Goal: Find specific page/section: Locate item on page

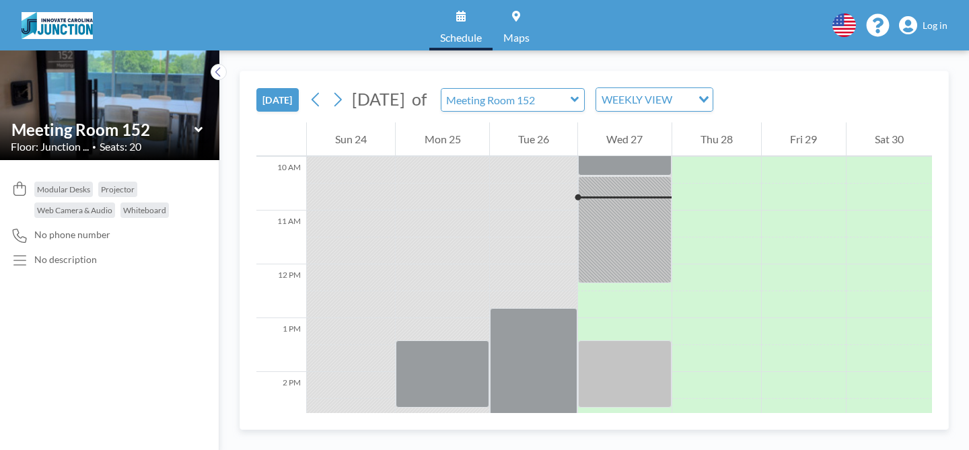
scroll to position [538, 0]
click at [153, 133] on input "text" at bounding box center [102, 130] width 183 height 20
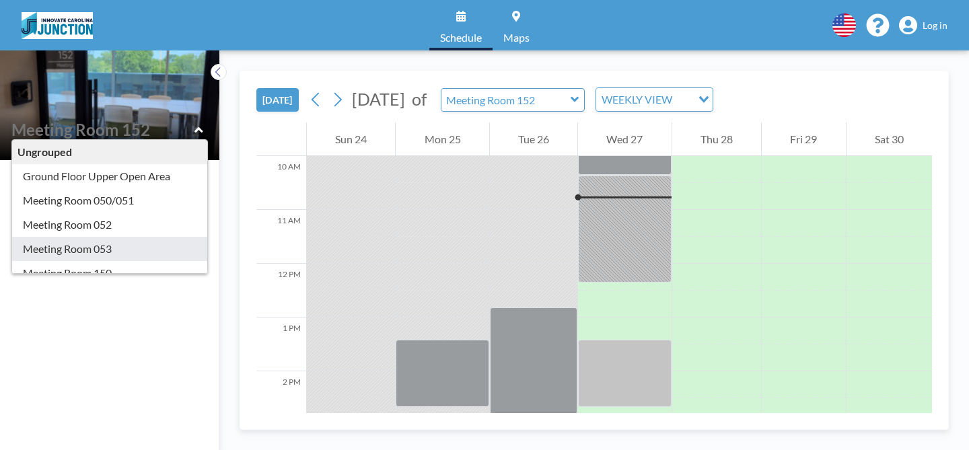
type input "Meeting Room 053"
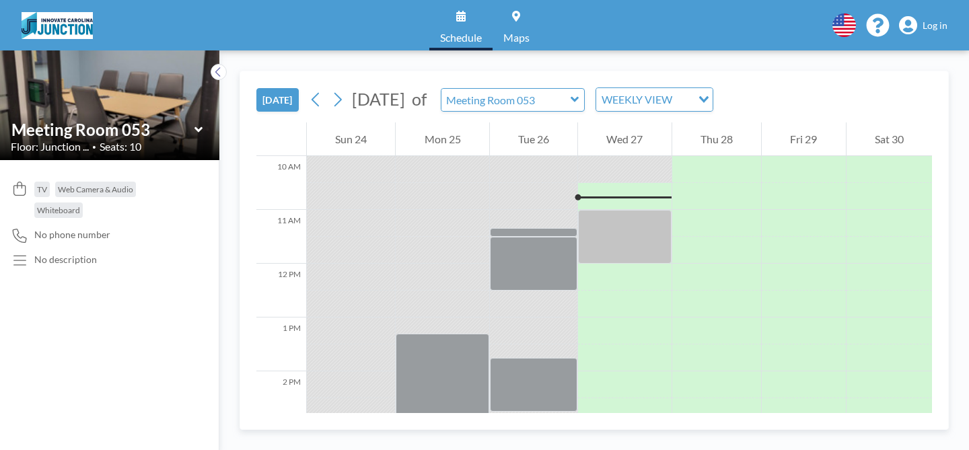
click at [196, 132] on icon at bounding box center [198, 129] width 9 height 13
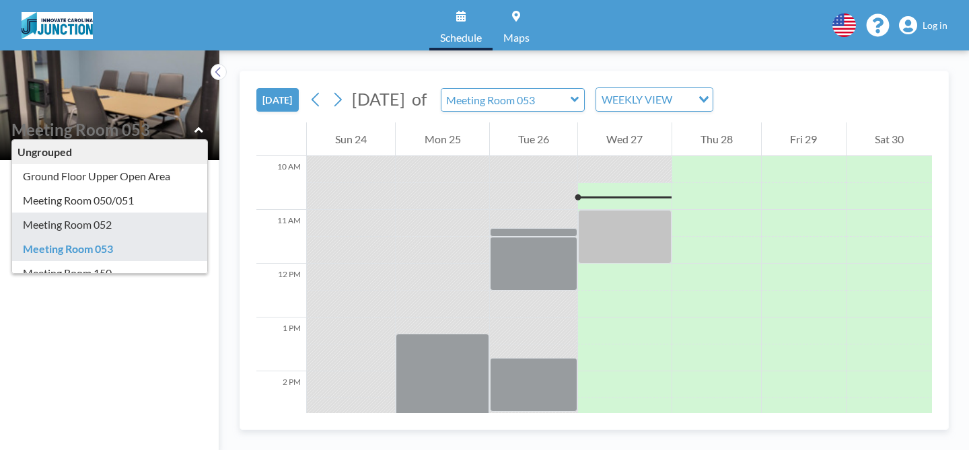
type input "Meeting Room 052"
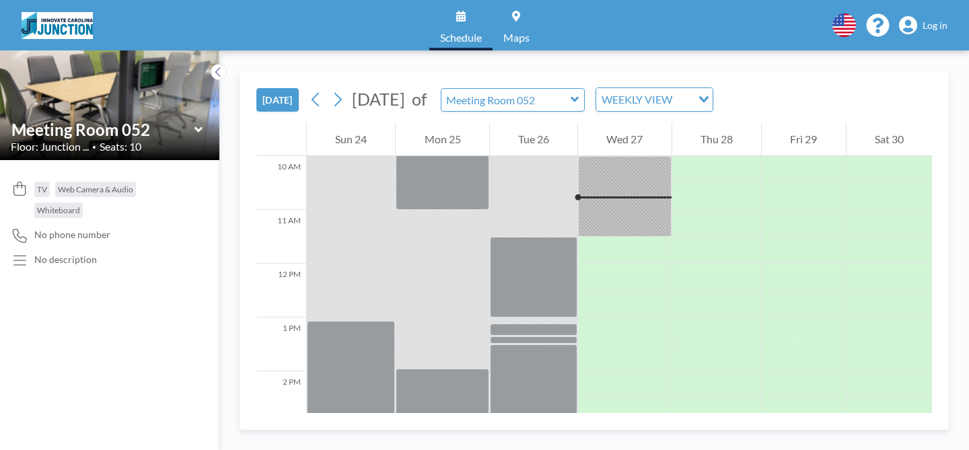
click at [199, 130] on icon at bounding box center [198, 128] width 8 height 5
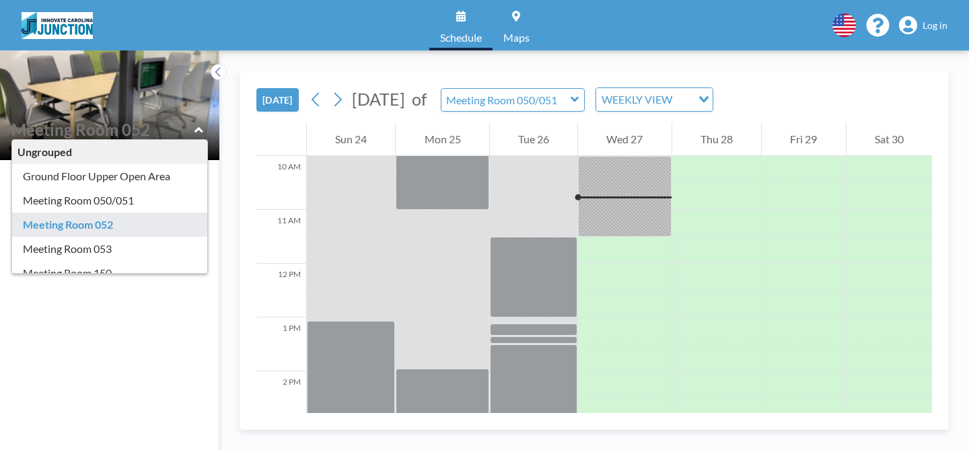
type input "Meeting Room 150"
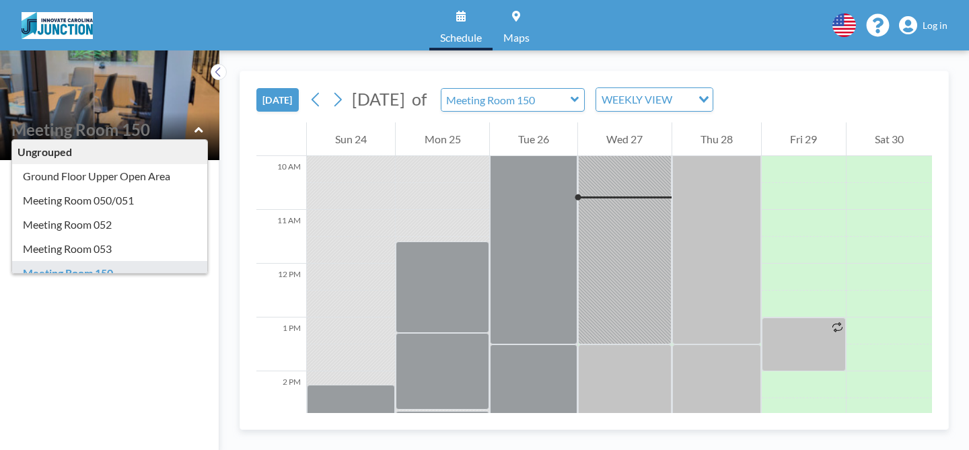
click at [192, 133] on div "Ungrouped Ground Floor Upper Open Area Meeting Room 050/051 Meeting Room 052 Me…" at bounding box center [110, 129] width 198 height 21
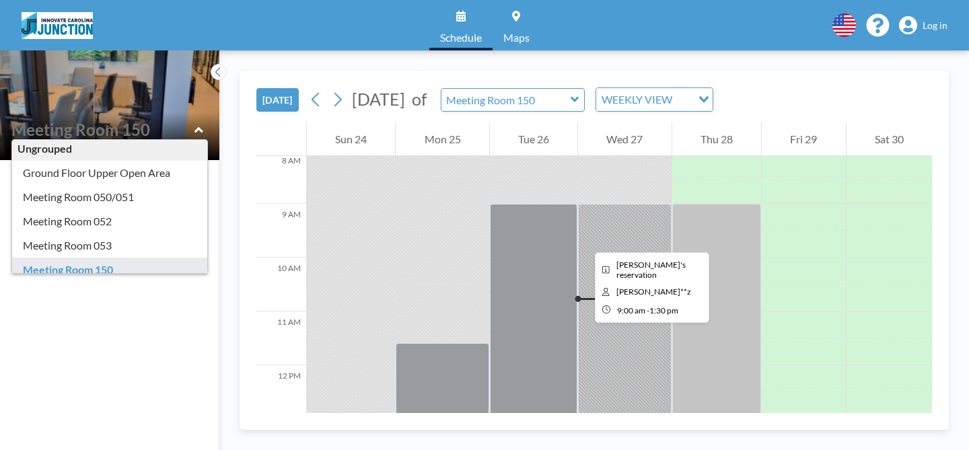
scroll to position [433, 0]
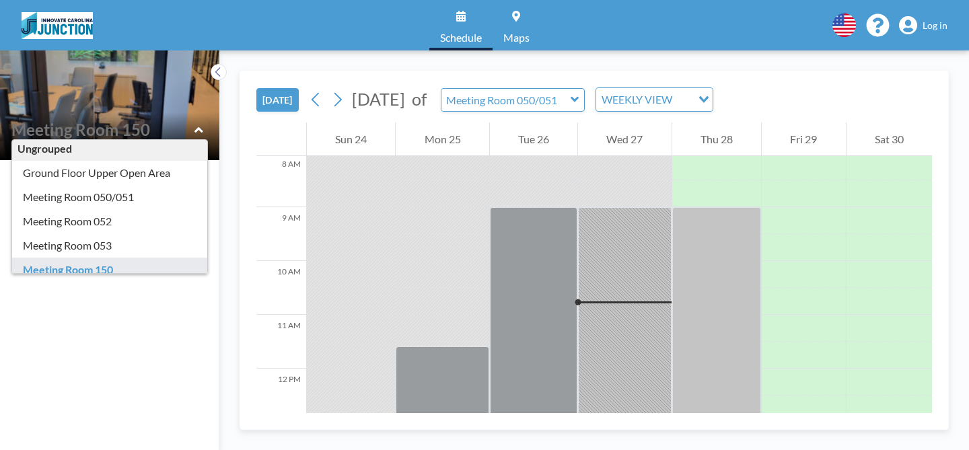
type input "Meeting Room 150"
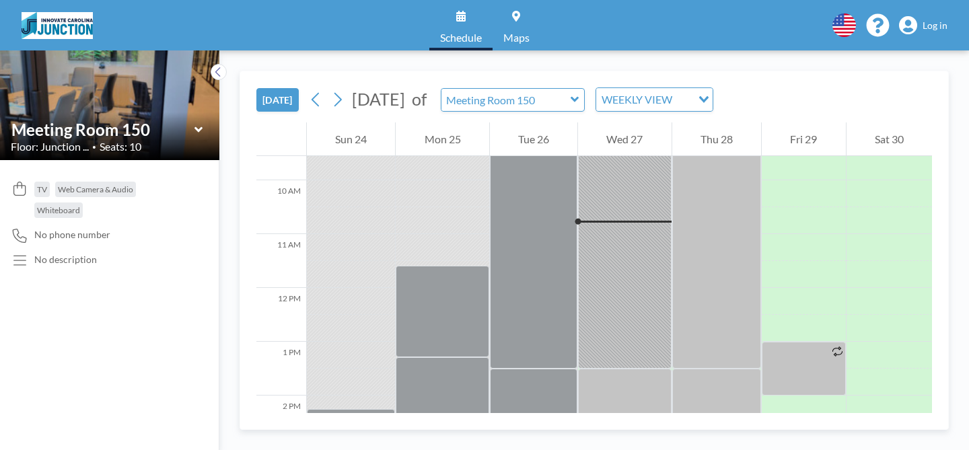
scroll to position [538, 0]
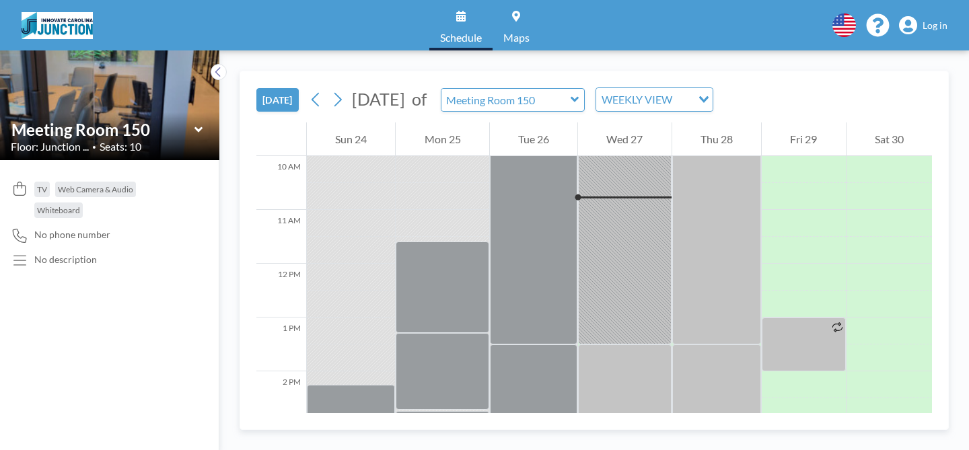
click at [176, 143] on div "Floor: Junction ... • Seats: 10" at bounding box center [110, 146] width 198 height 13
